Goal: Information Seeking & Learning: Learn about a topic

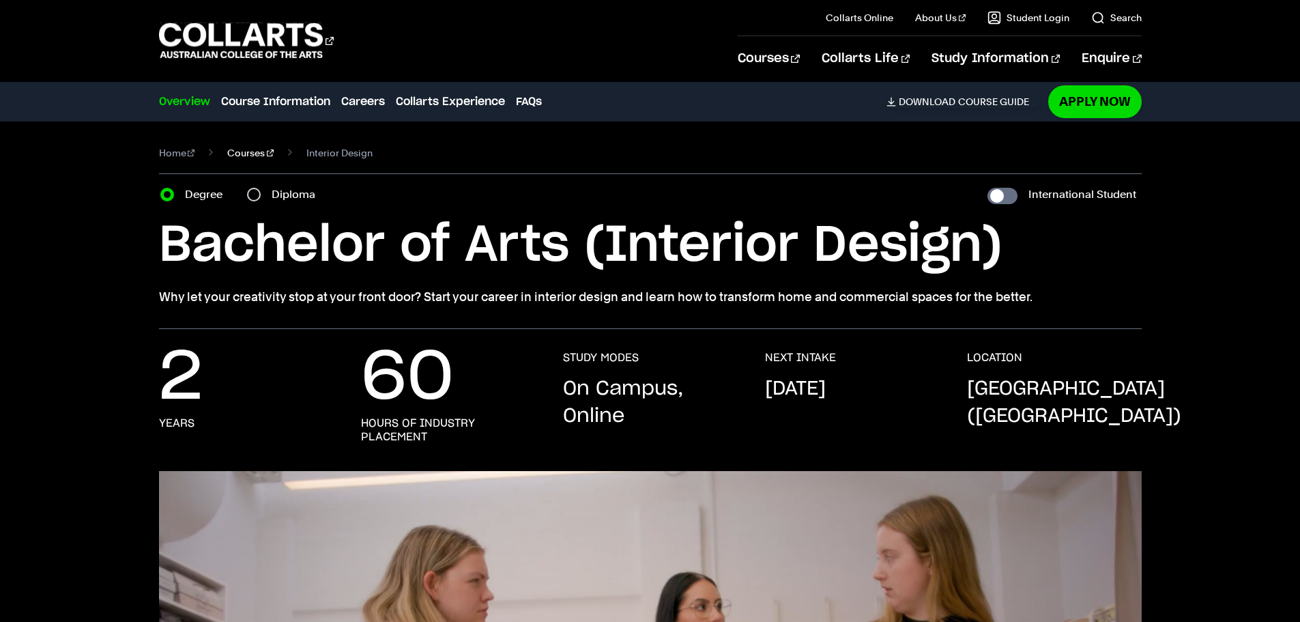
click at [228, 152] on link "Courses" at bounding box center [250, 152] width 46 height 19
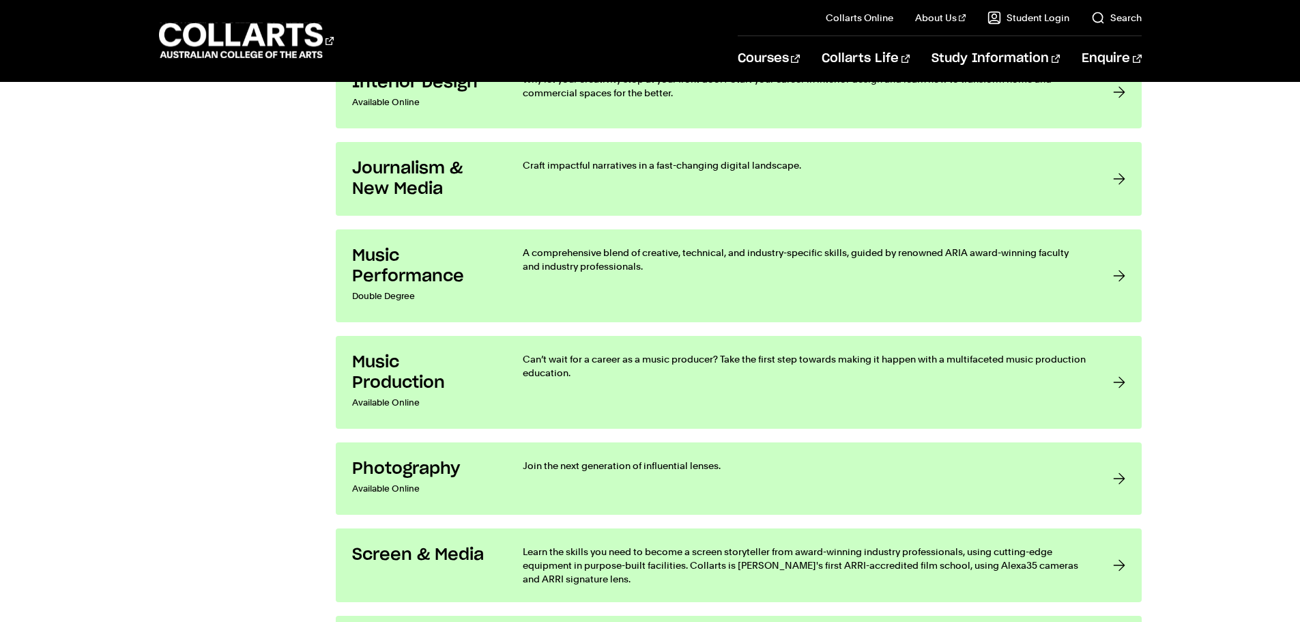
scroll to position [2593, 0]
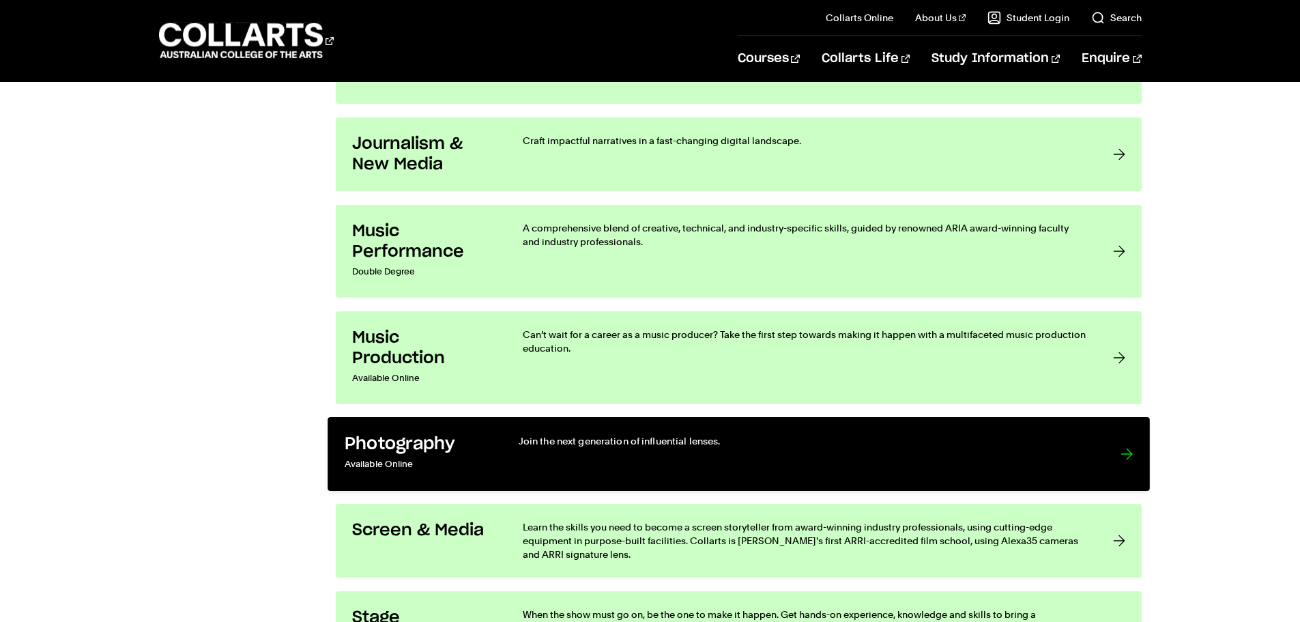
click at [406, 439] on h3 "Photography" at bounding box center [417, 444] width 146 height 21
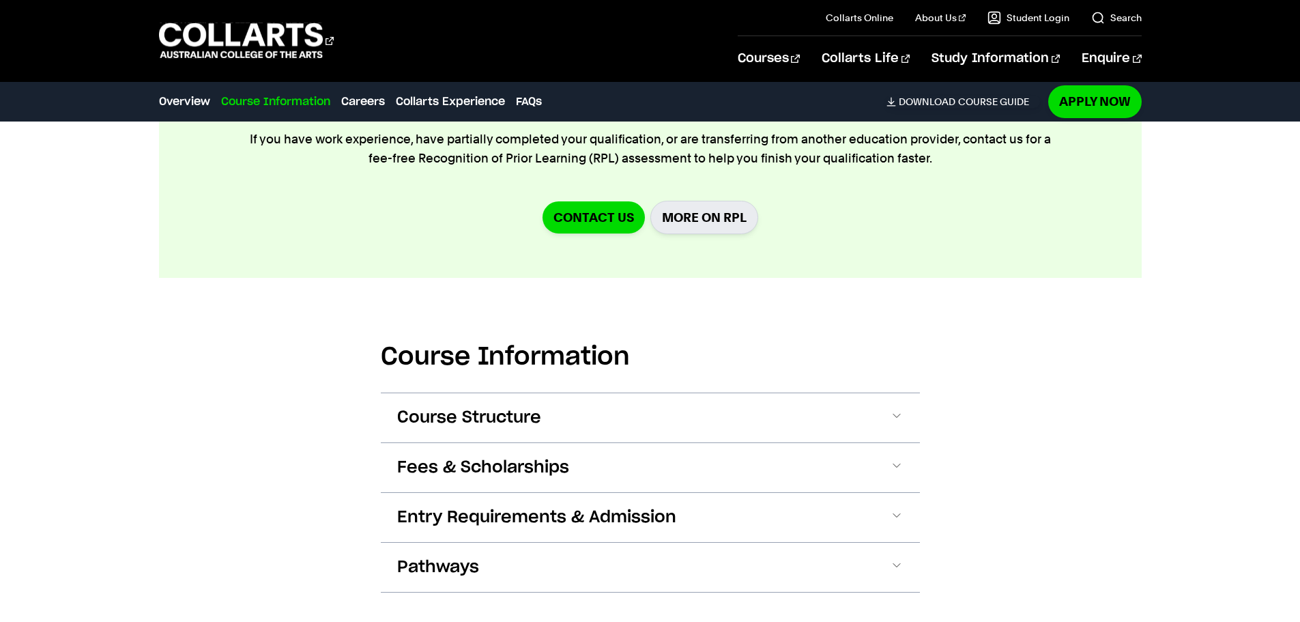
scroll to position [1501, 0]
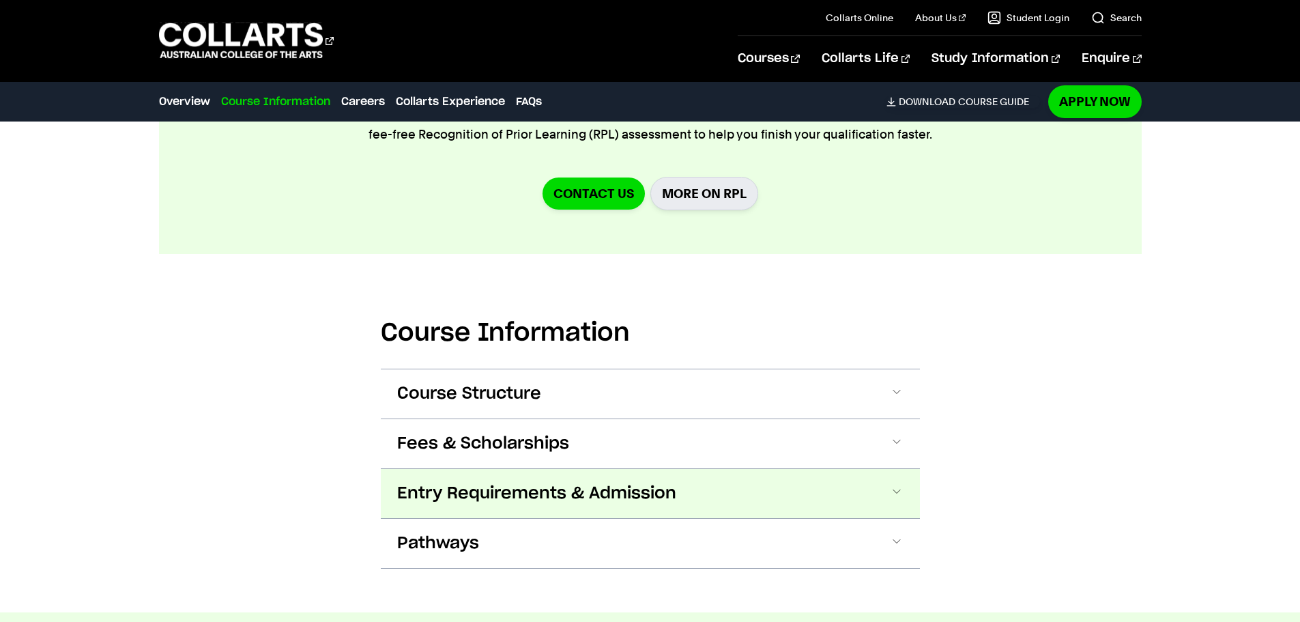
click at [484, 482] on span "Entry Requirements & Admission" at bounding box center [536, 493] width 279 height 22
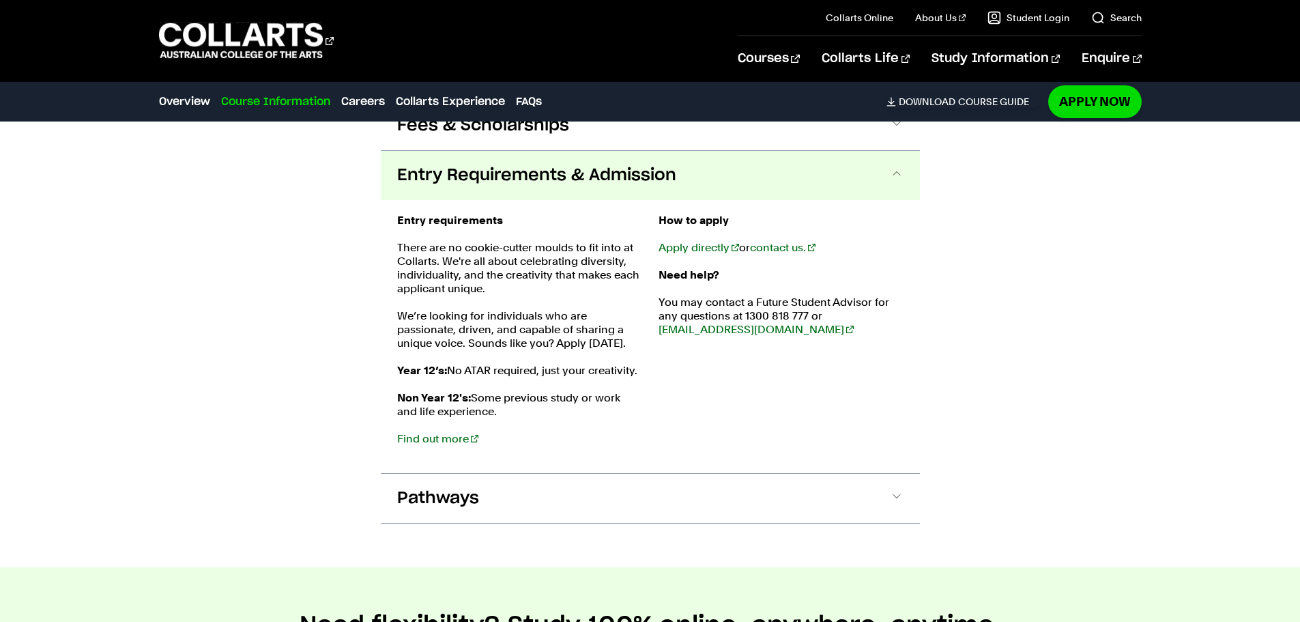
scroll to position [1820, 0]
click at [411, 431] on link "Find out more" at bounding box center [437, 437] width 81 height 13
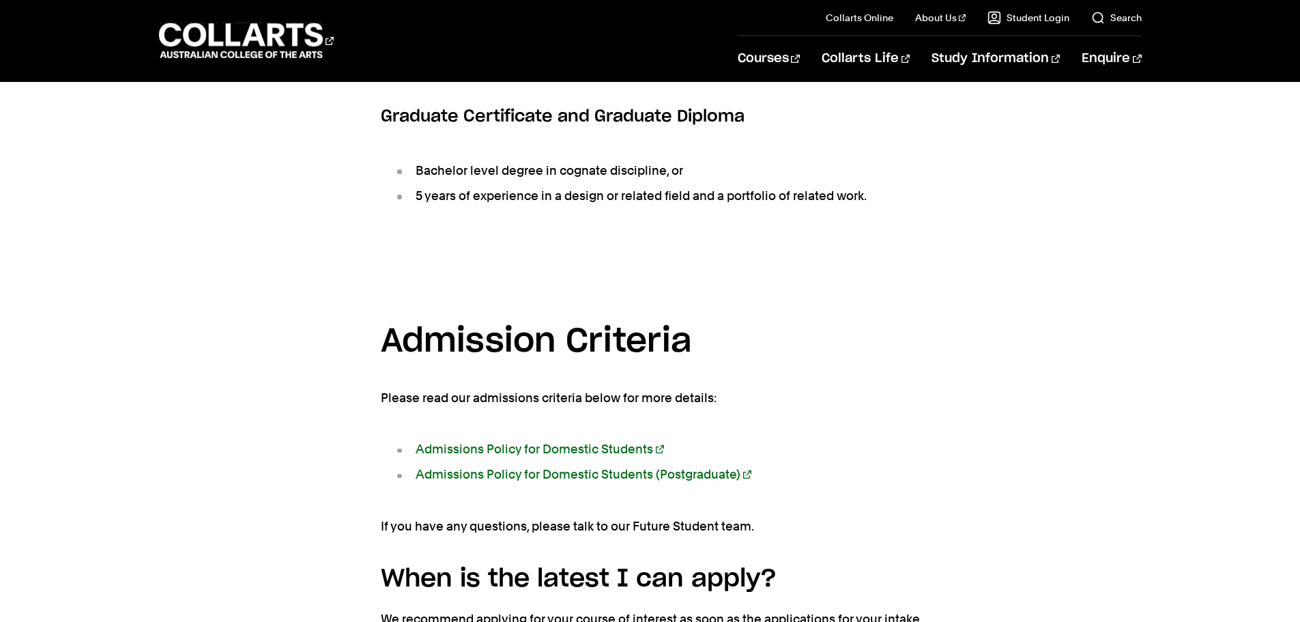
scroll to position [2047, 0]
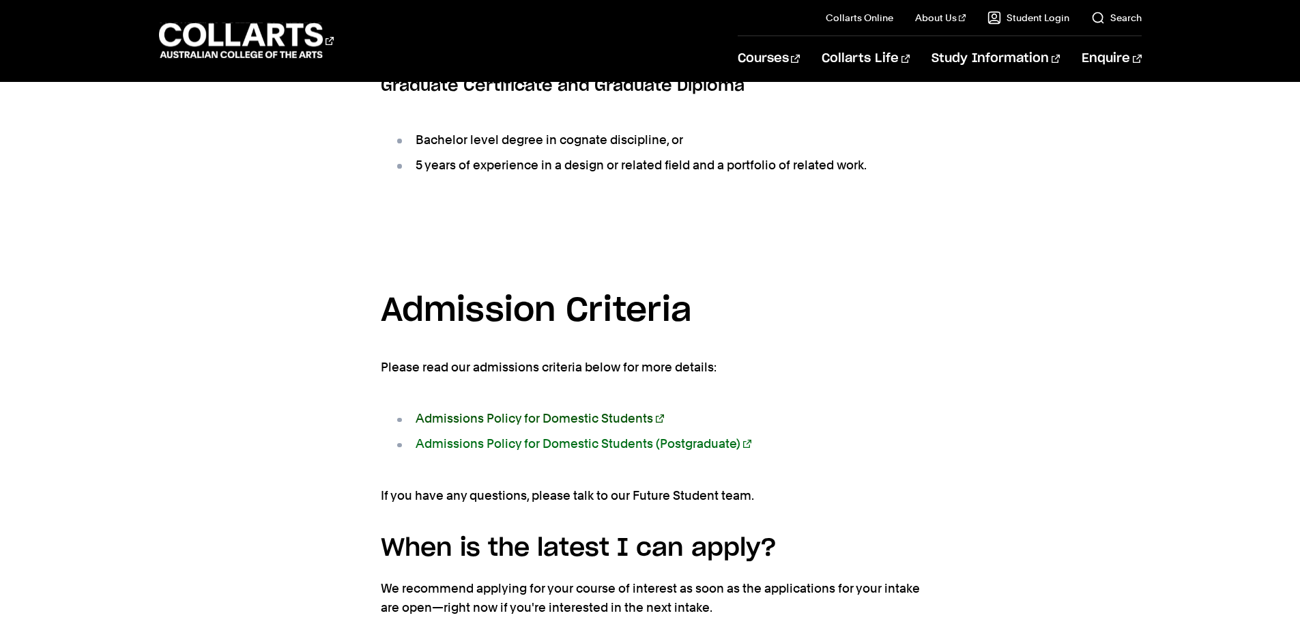
click at [464, 411] on link "Admissions Policy for Domestic Students" at bounding box center [540, 418] width 248 height 14
